Goal: Navigation & Orientation: Find specific page/section

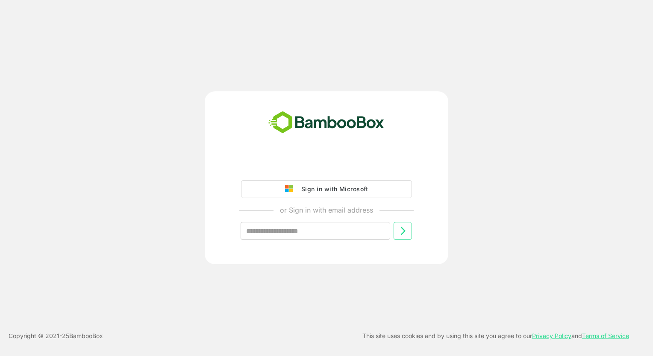
click at [306, 240] on input "text" at bounding box center [316, 231] width 150 height 18
click at [288, 231] on input "text" at bounding box center [316, 231] width 150 height 18
type input "**********"
click at [400, 231] on icon at bounding box center [403, 231] width 10 height 10
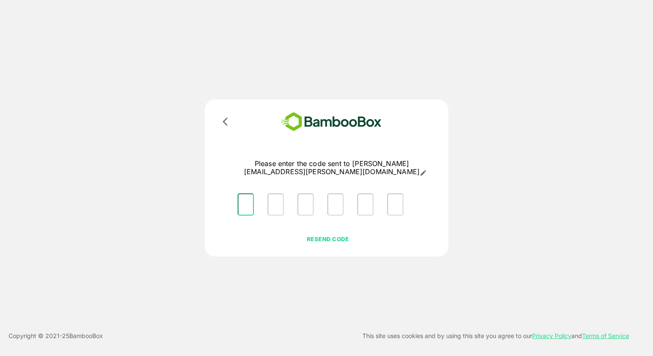
click at [240, 194] on input "Please enter OTP character 1" at bounding box center [246, 205] width 16 height 22
type input "*"
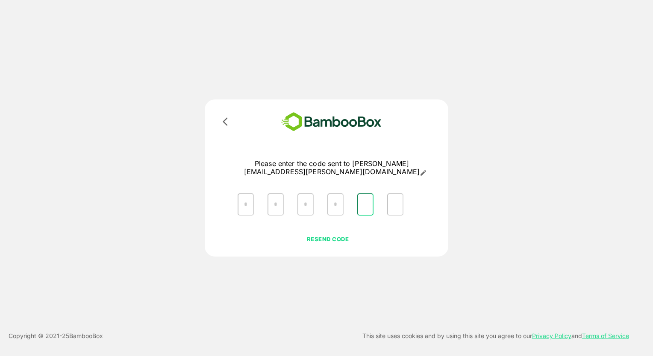
type input "*"
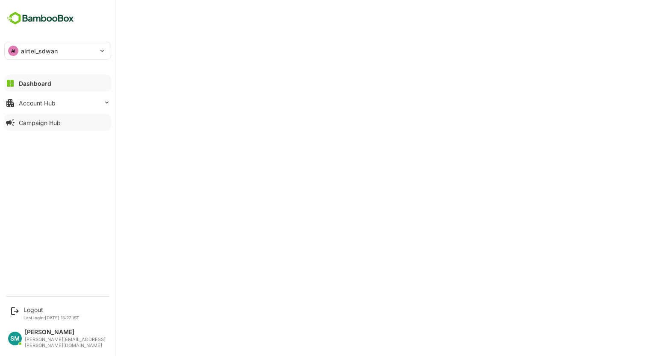
click at [65, 124] on button "Campaign Hub" at bounding box center [57, 122] width 107 height 17
